Goal: Transaction & Acquisition: Book appointment/travel/reservation

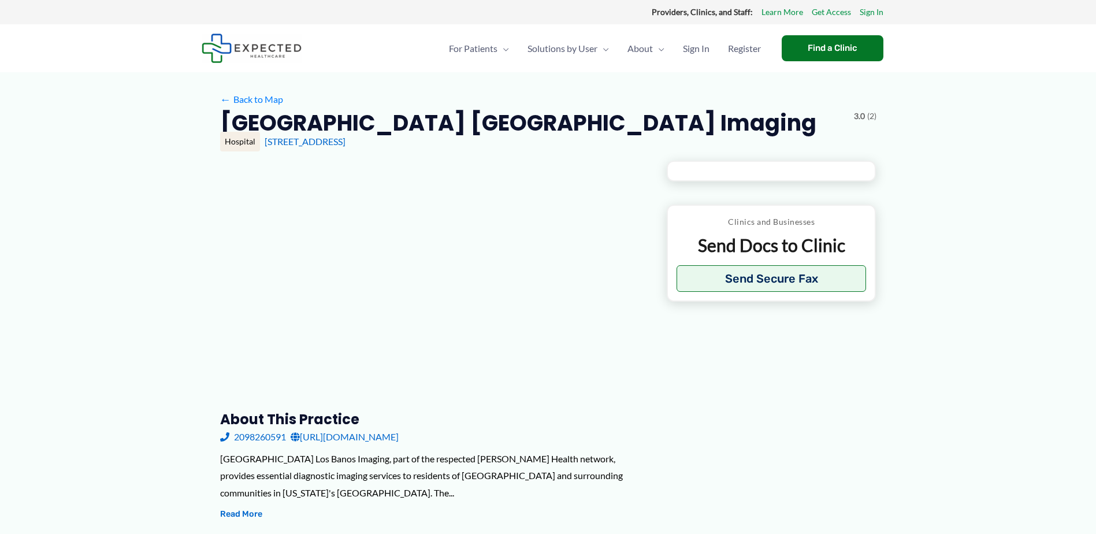
type input "**********"
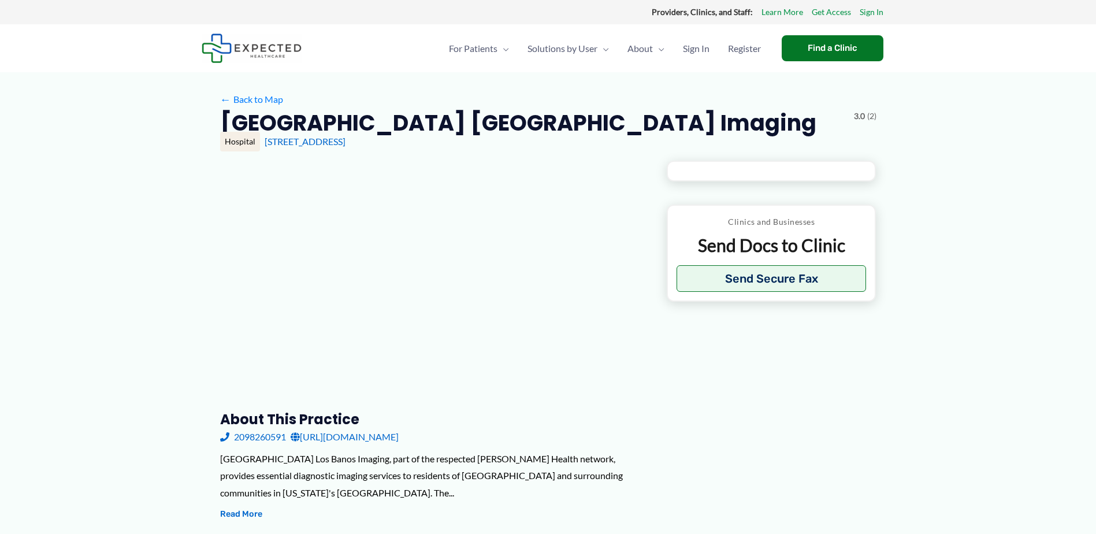
type input "**********"
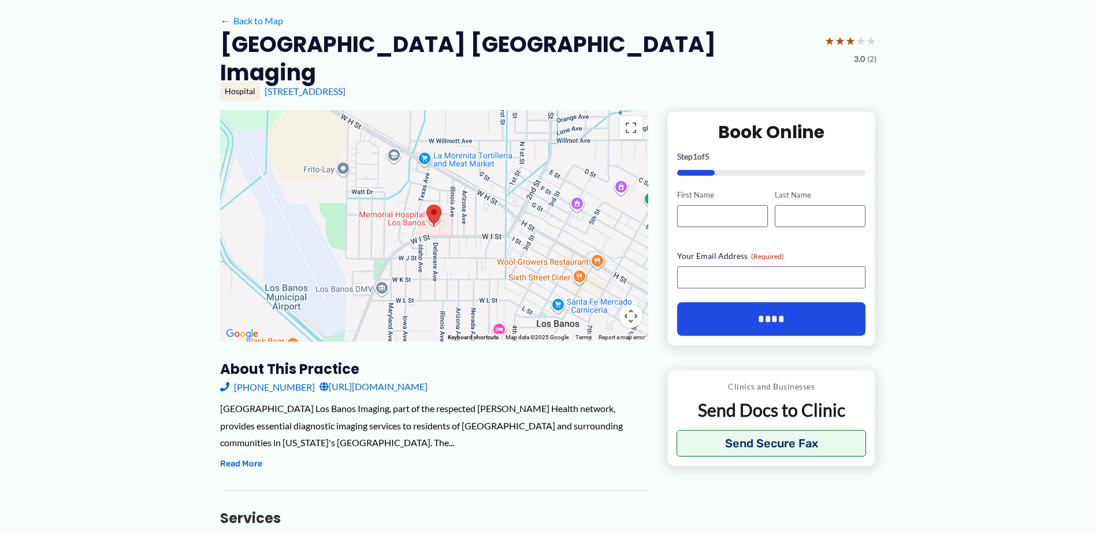
scroll to position [58, 0]
